Goal: Find specific page/section: Find specific page/section

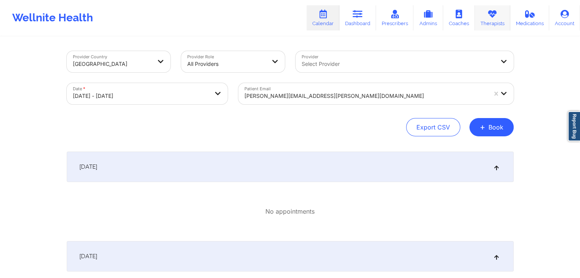
click at [488, 21] on link "Therapists" at bounding box center [492, 17] width 35 height 25
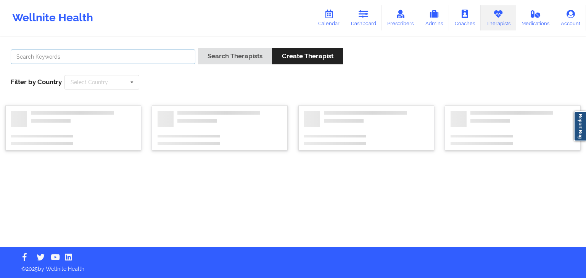
click at [164, 55] on input "text" at bounding box center [103, 57] width 185 height 14
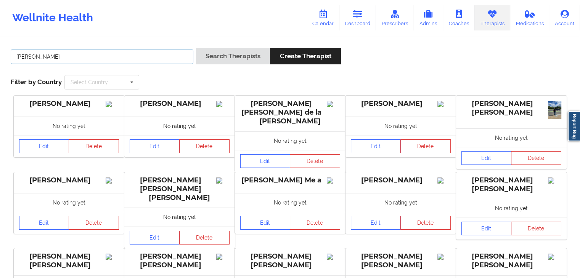
type input "[PERSON_NAME]"
click at [196, 48] on button "Search Therapists" at bounding box center [233, 56] width 74 height 16
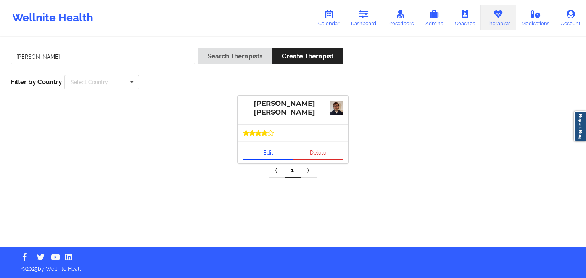
click at [253, 151] on link "Edit" at bounding box center [268, 153] width 50 height 14
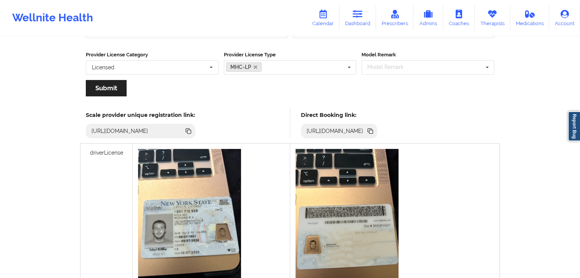
scroll to position [149, 0]
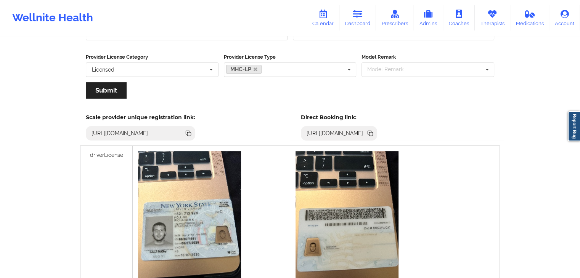
click at [373, 134] on icon at bounding box center [371, 134] width 4 height 4
click at [490, 26] on link "Therapists" at bounding box center [492, 17] width 35 height 25
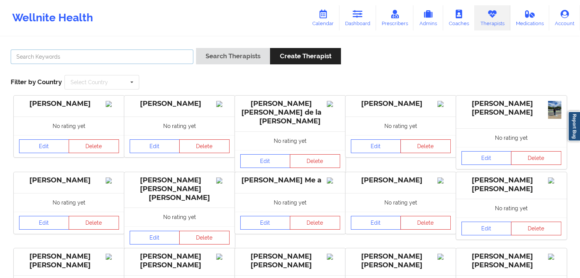
click at [164, 55] on input "text" at bounding box center [102, 57] width 183 height 14
type input "[PERSON_NAME]"
click at [196, 48] on button "Search Therapists" at bounding box center [233, 56] width 74 height 16
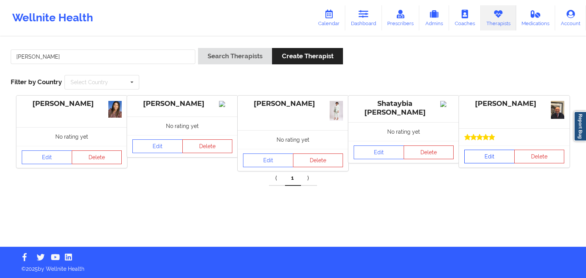
click at [489, 153] on link "Edit" at bounding box center [489, 157] width 50 height 14
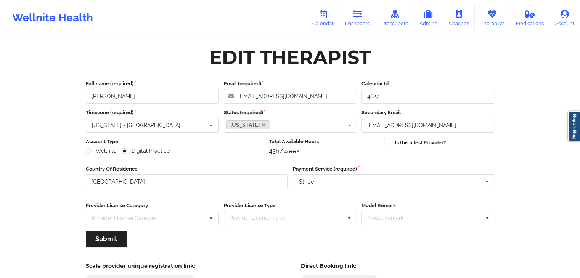
scroll to position [63, 0]
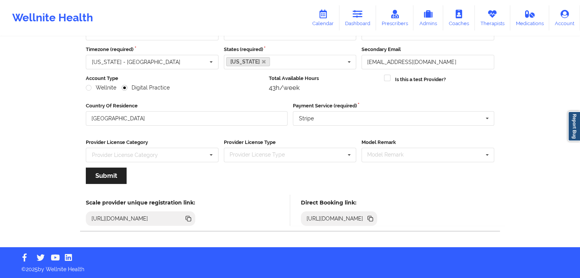
click at [372, 216] on icon at bounding box center [370, 218] width 4 height 4
